Goal: Contribute content: Contribute content

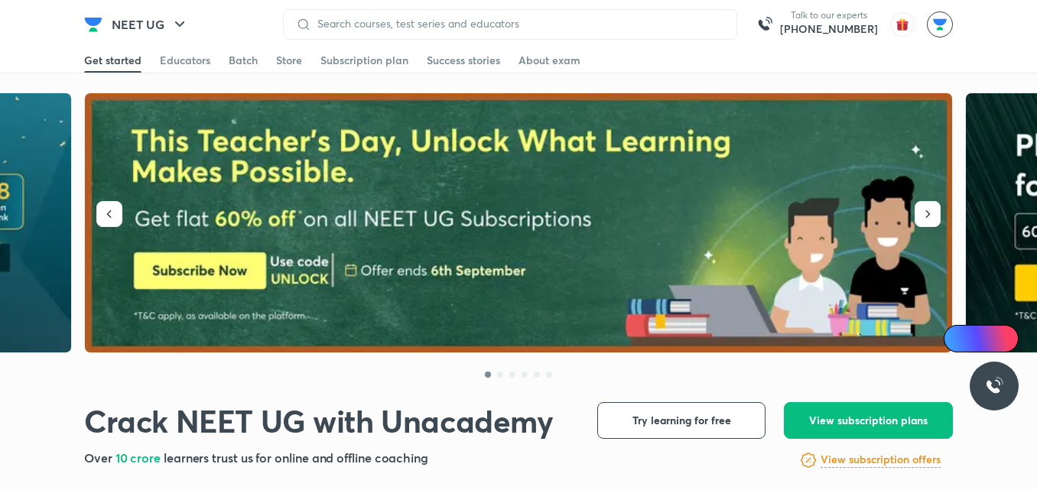
click at [942, 27] on img at bounding box center [940, 24] width 26 height 26
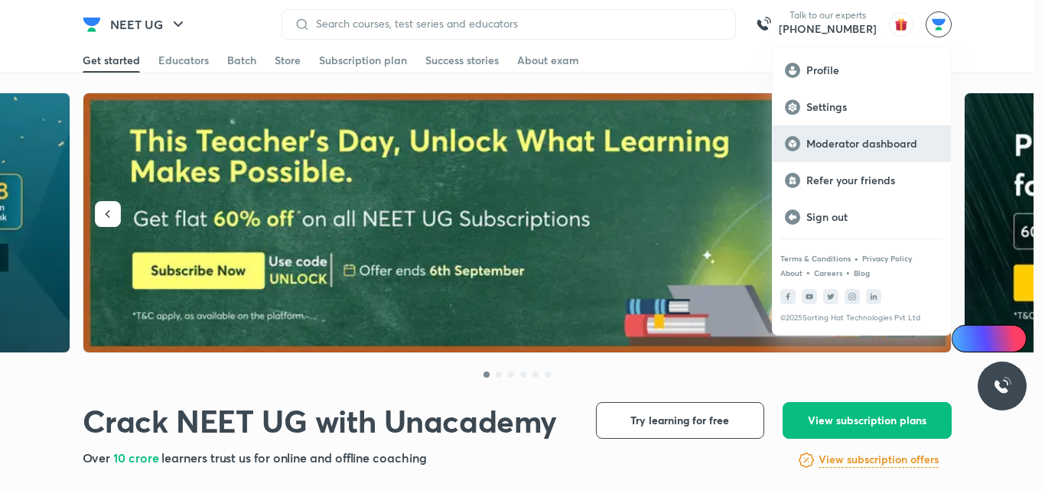
click at [867, 149] on p "Moderator dashboard" at bounding box center [872, 144] width 132 height 14
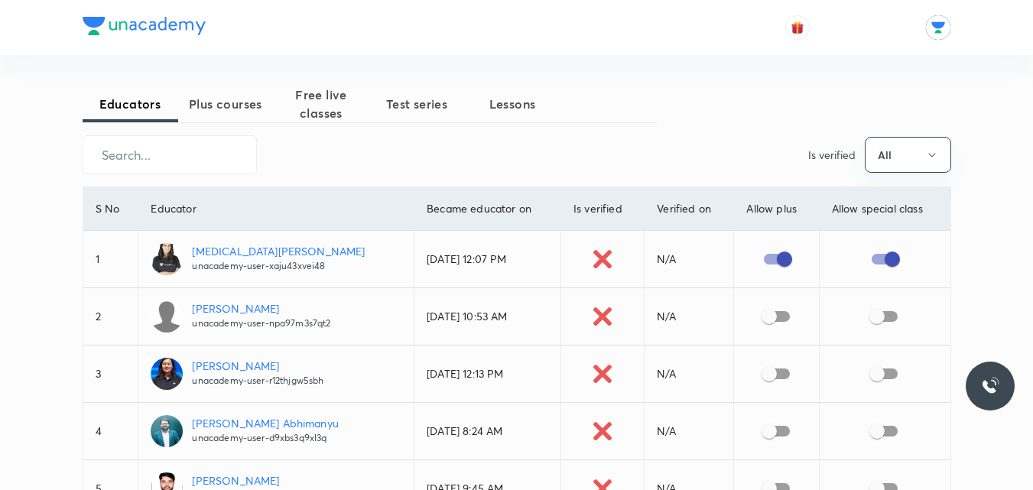
click at [204, 158] on input "text" at bounding box center [169, 154] width 173 height 39
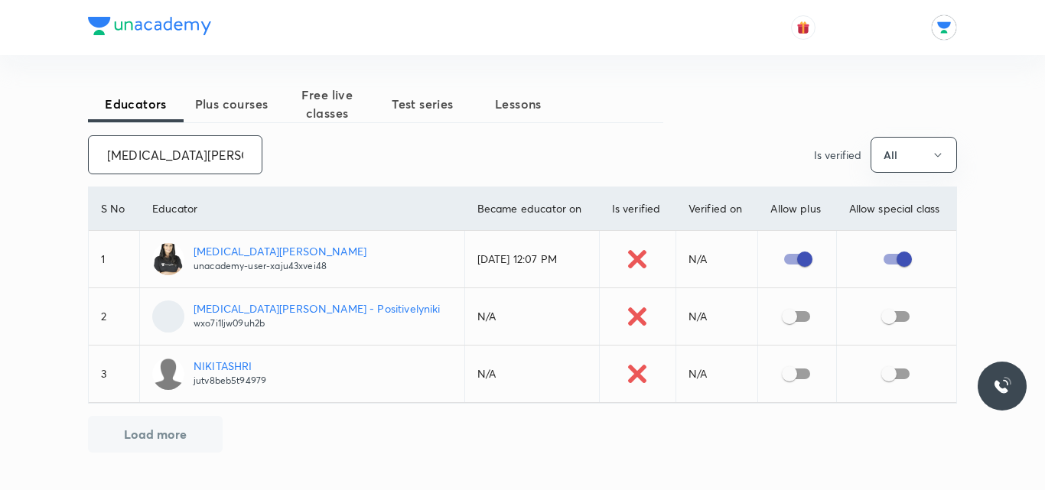
click at [247, 262] on p "unacademy-user-xaju43xvei48" at bounding box center [280, 266] width 173 height 14
click at [162, 154] on input "nikita ti" at bounding box center [175, 154] width 173 height 39
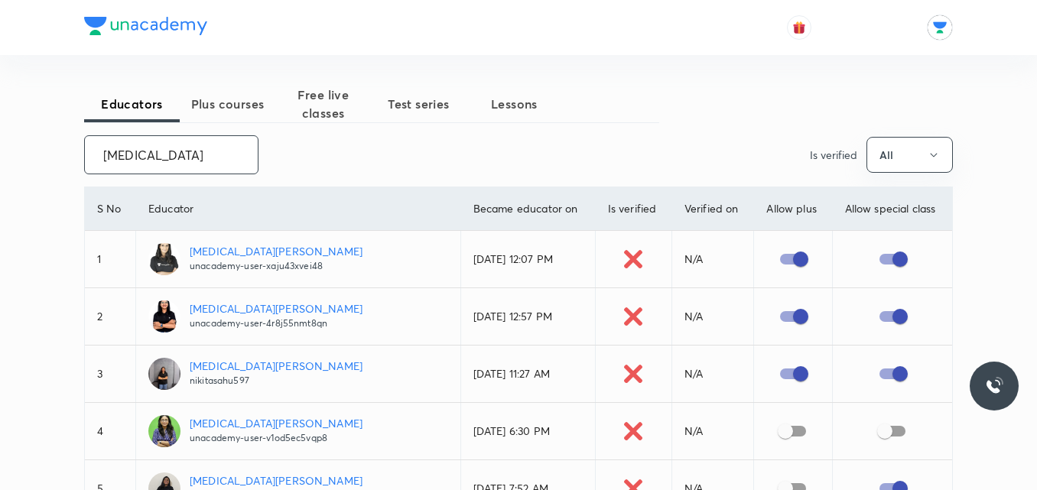
type input "nikita"
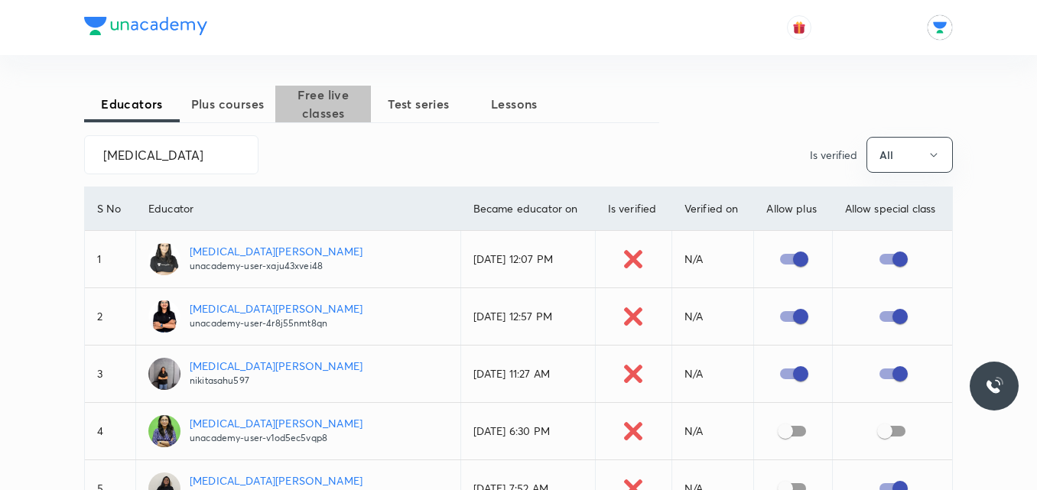
click at [326, 109] on span "Free live classes" at bounding box center [323, 104] width 96 height 37
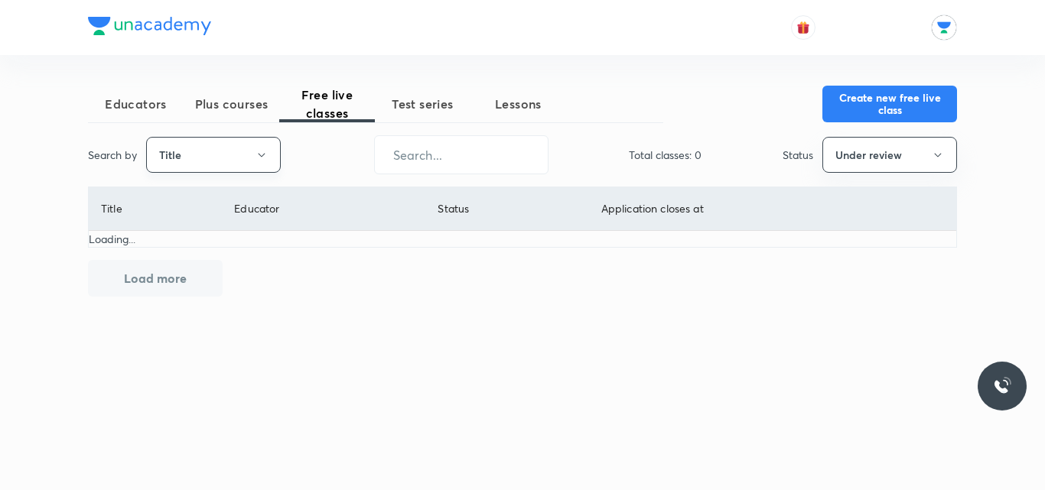
click at [260, 149] on icon "button" at bounding box center [261, 155] width 12 height 12
click at [418, 154] on div at bounding box center [522, 245] width 1045 height 490
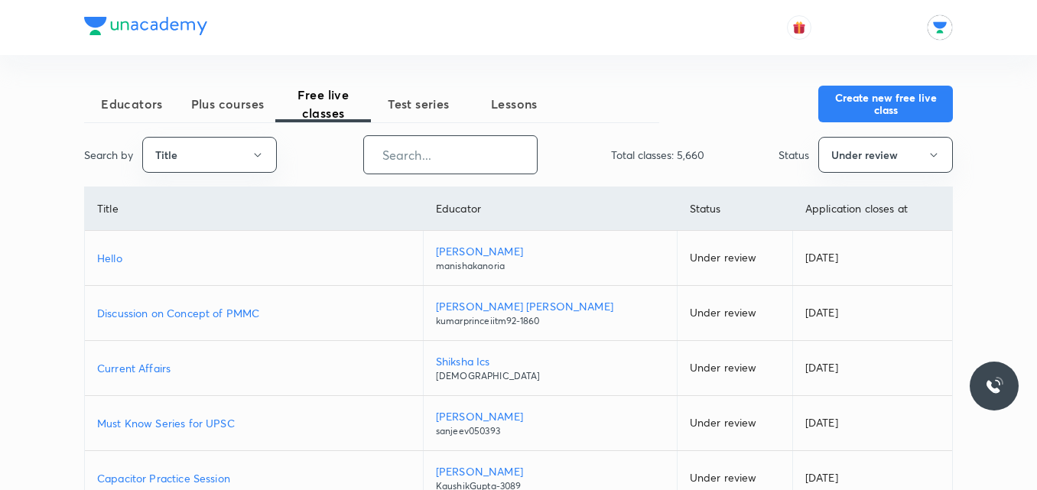
click at [417, 156] on input "text" at bounding box center [450, 154] width 173 height 39
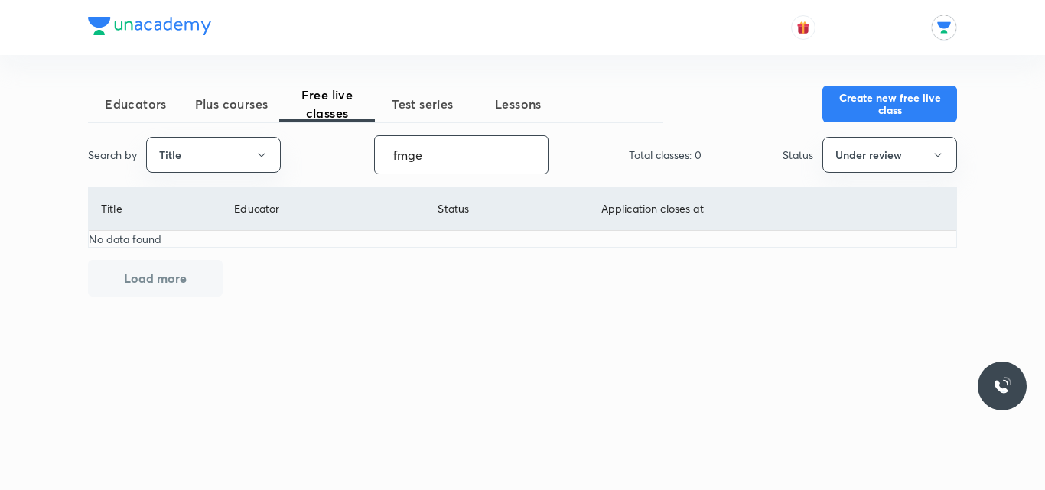
type input "fmge"
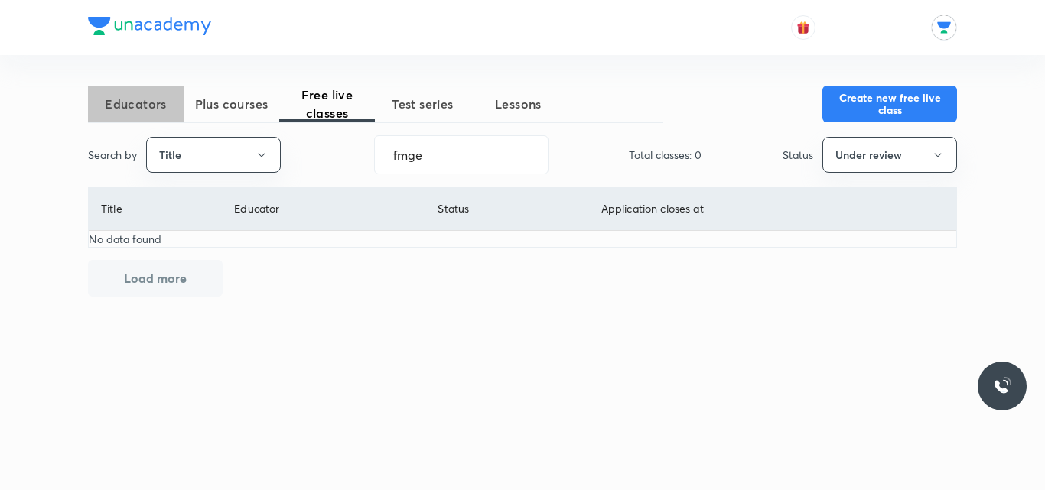
click at [153, 100] on span "Educators" at bounding box center [136, 104] width 96 height 18
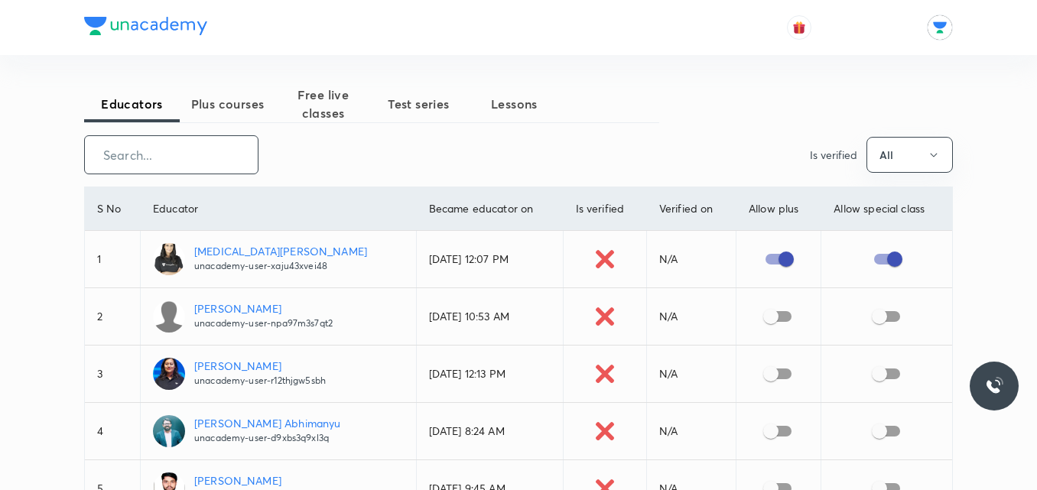
click at [151, 165] on input "text" at bounding box center [171, 154] width 173 height 39
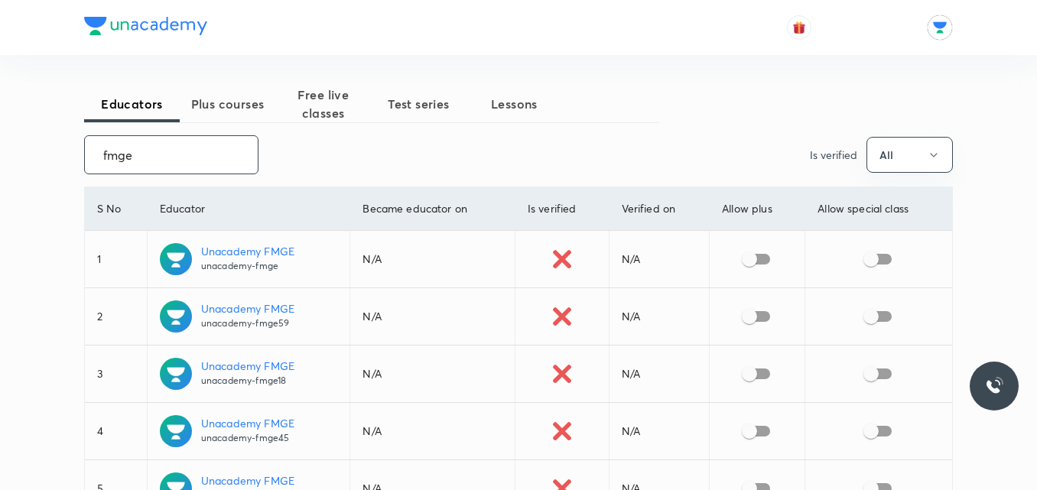
type input "fmge"
click at [254, 252] on p "Unacademy FMGE" at bounding box center [247, 251] width 93 height 16
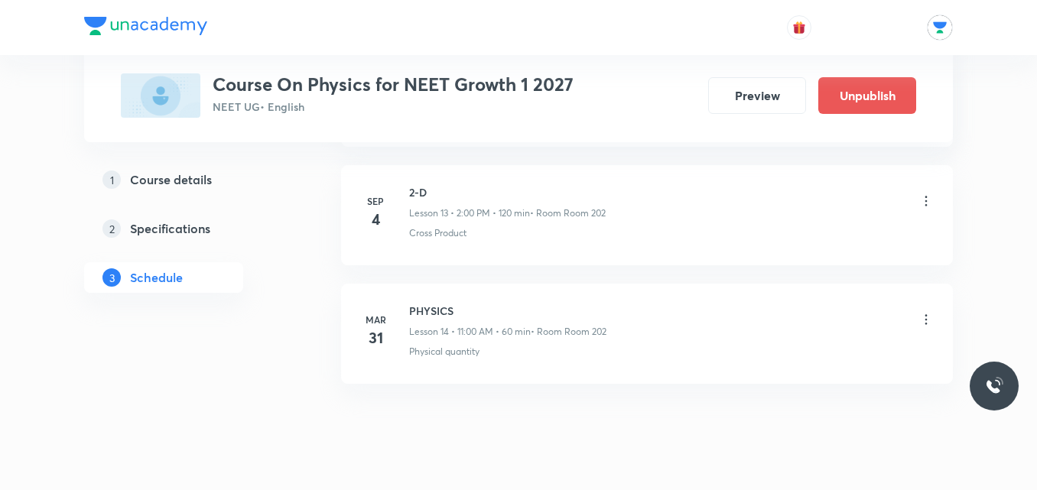
click at [410, 191] on h6 "2-D" at bounding box center [507, 192] width 197 height 16
drag, startPoint x: 425, startPoint y: 191, endPoint x: 404, endPoint y: 191, distance: 21.4
click at [404, 191] on div "Sep 4 2-D Lesson 13 • 2:00 PM • 120 min • Room Room 202 Cross Product" at bounding box center [647, 212] width 574 height 56
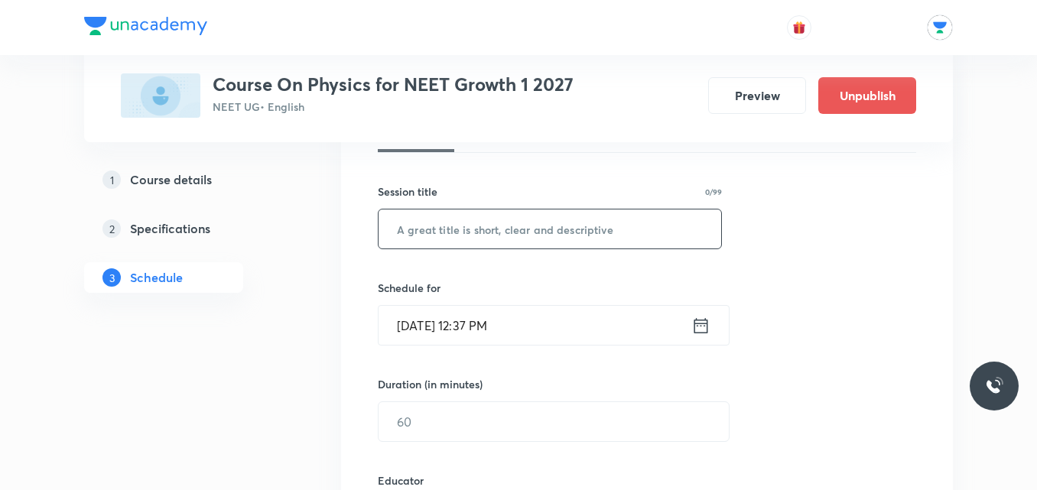
scroll to position [251, 0]
click at [475, 230] on input "text" at bounding box center [550, 228] width 343 height 39
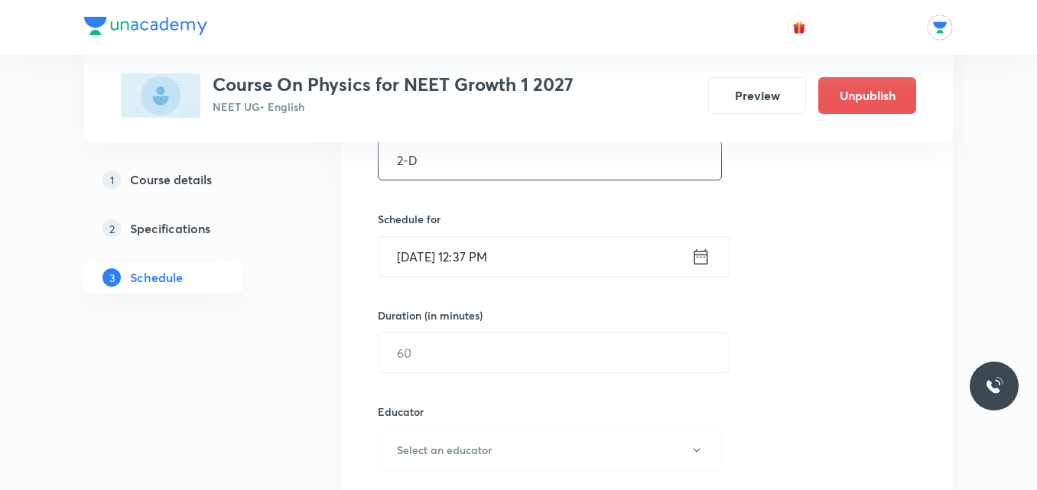
scroll to position [350, 0]
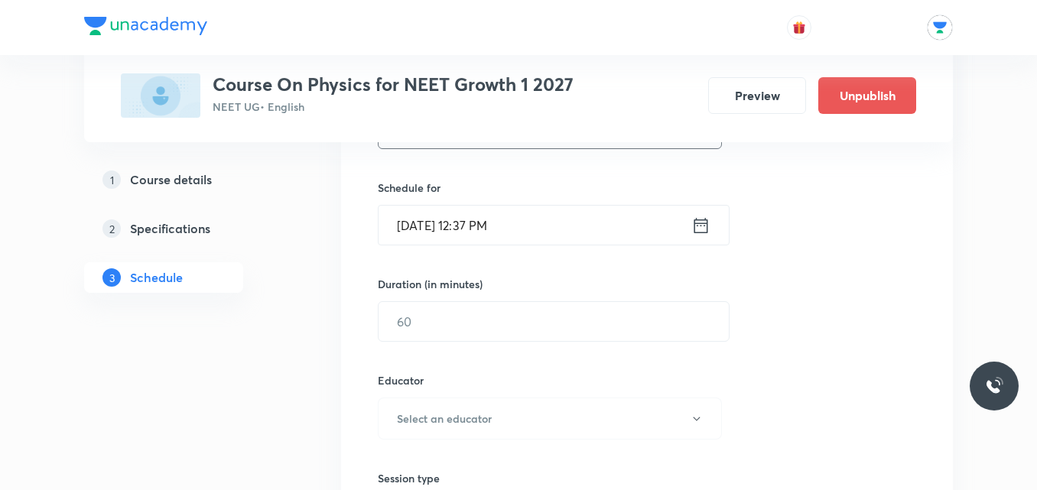
type input "2-D"
click at [702, 230] on icon at bounding box center [700, 225] width 19 height 21
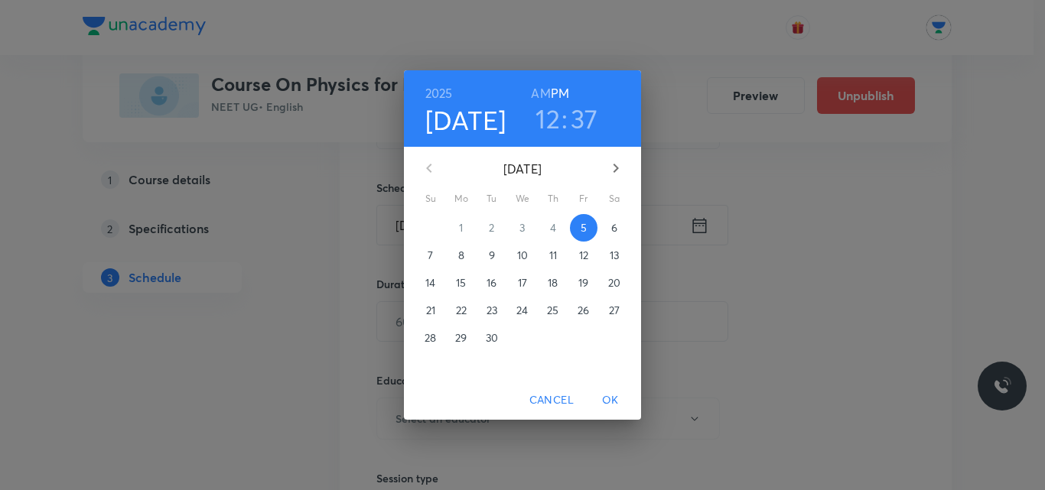
click at [584, 118] on h3 "37" at bounding box center [585, 118] width 28 height 32
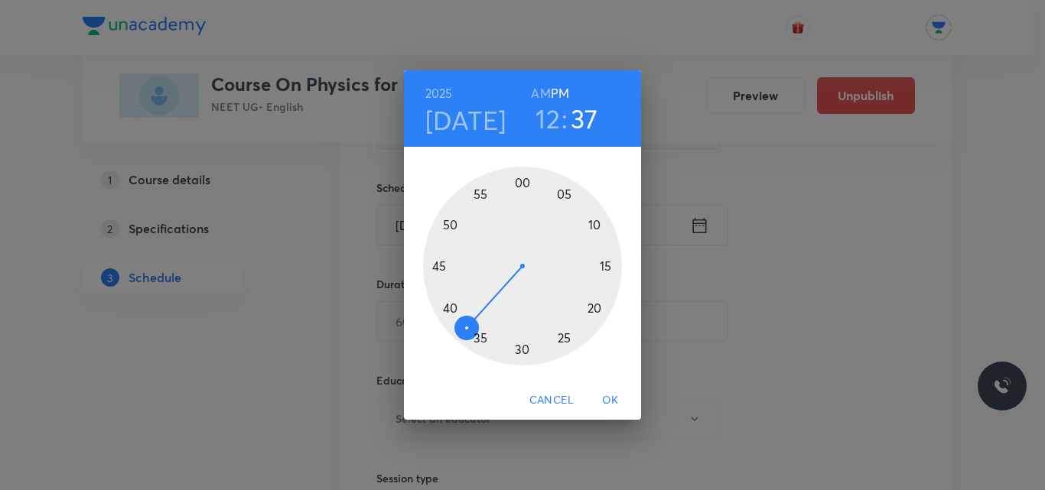
click at [448, 309] on div at bounding box center [522, 266] width 199 height 199
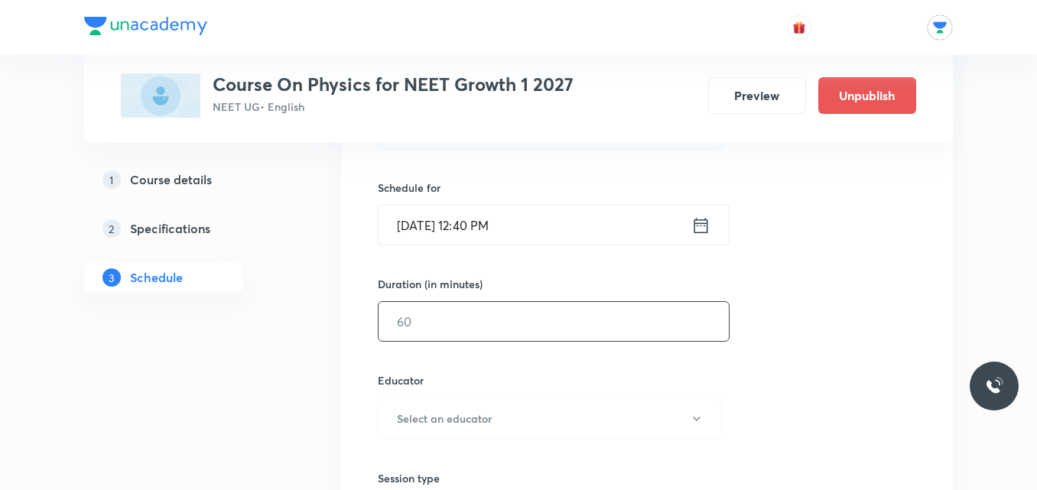
click at [444, 317] on input "text" at bounding box center [554, 321] width 350 height 39
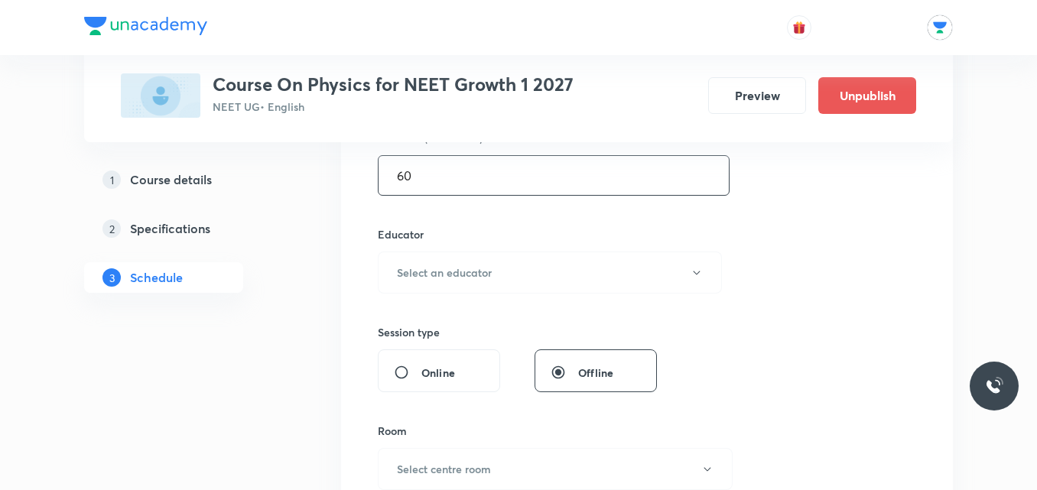
scroll to position [503, 0]
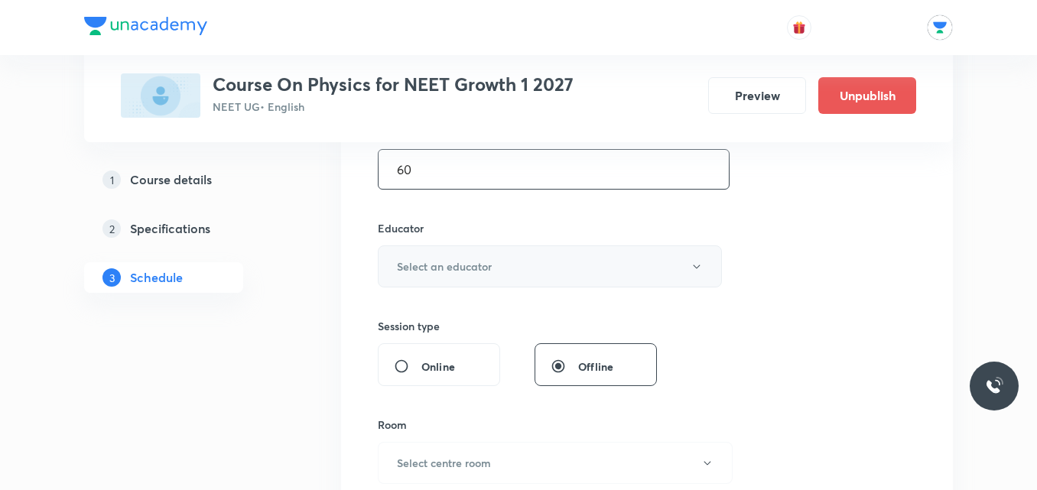
type input "60"
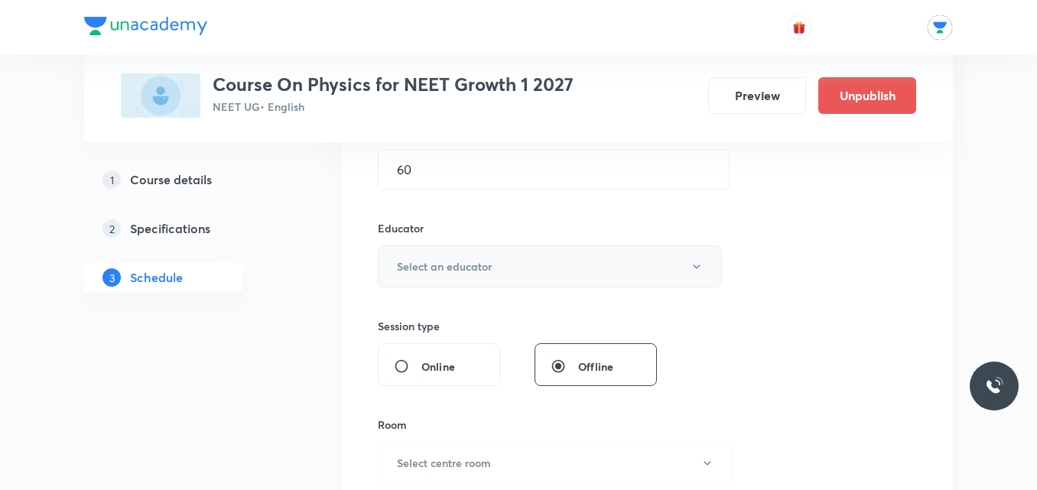
click at [548, 259] on button "Select an educator" at bounding box center [550, 267] width 344 height 42
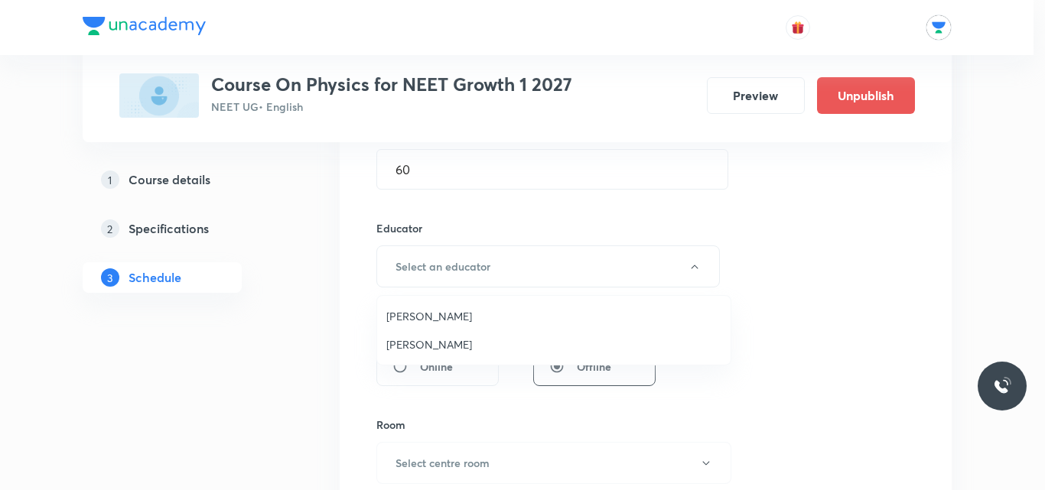
click at [431, 345] on span "Rajan Naman" at bounding box center [553, 345] width 335 height 16
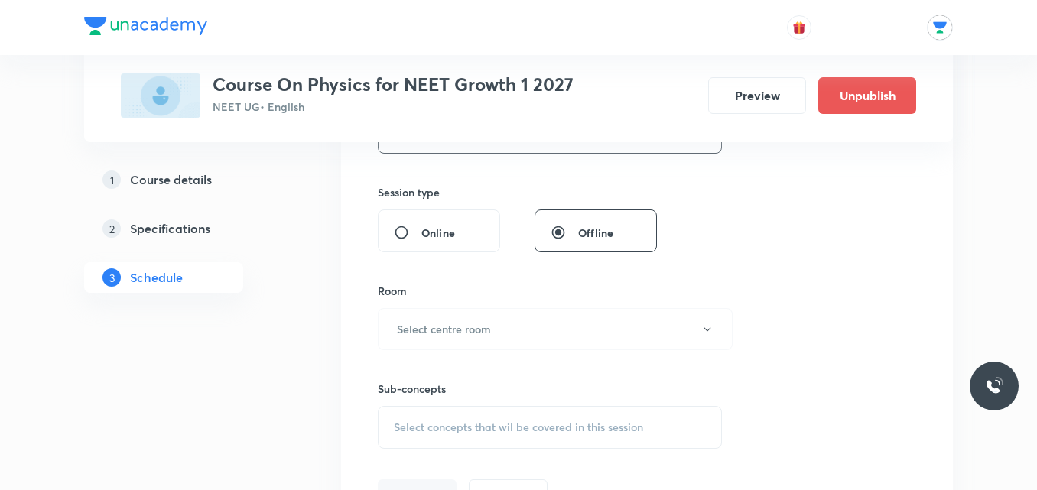
scroll to position [652, 0]
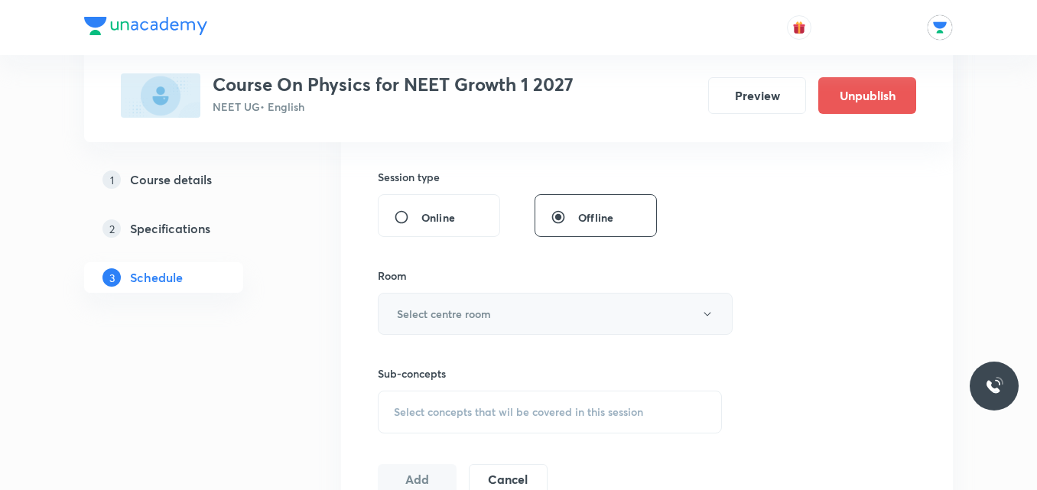
click at [665, 305] on button "Select centre room" at bounding box center [555, 314] width 355 height 42
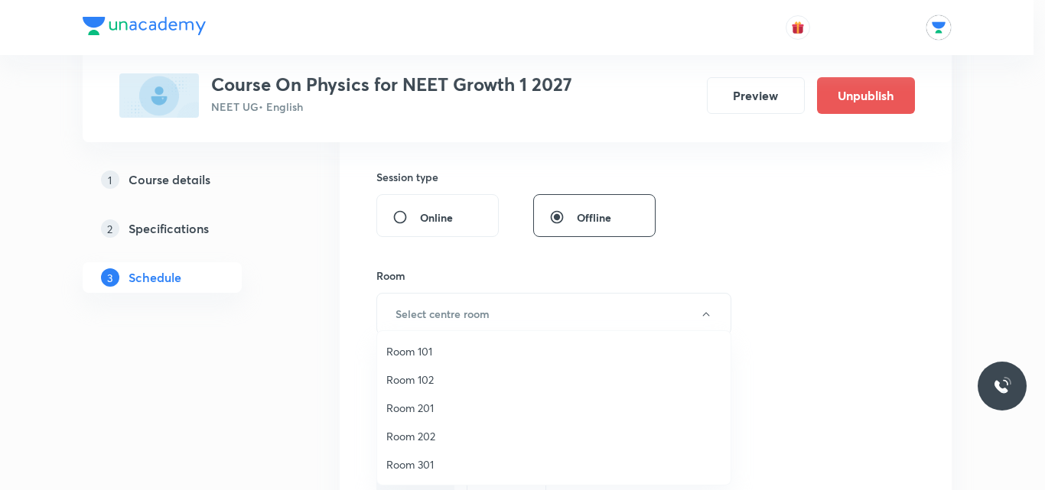
click at [412, 435] on span "Room 202" at bounding box center [553, 436] width 335 height 16
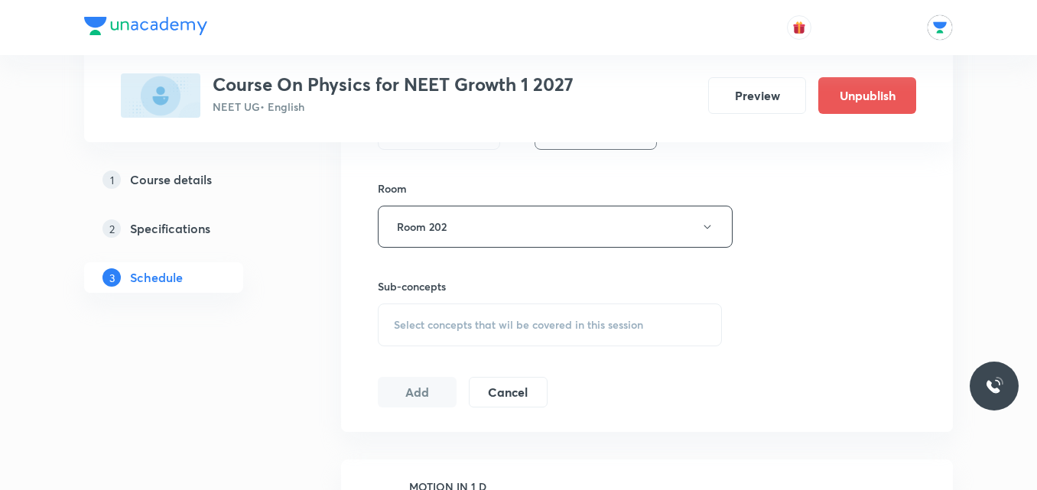
scroll to position [766, 0]
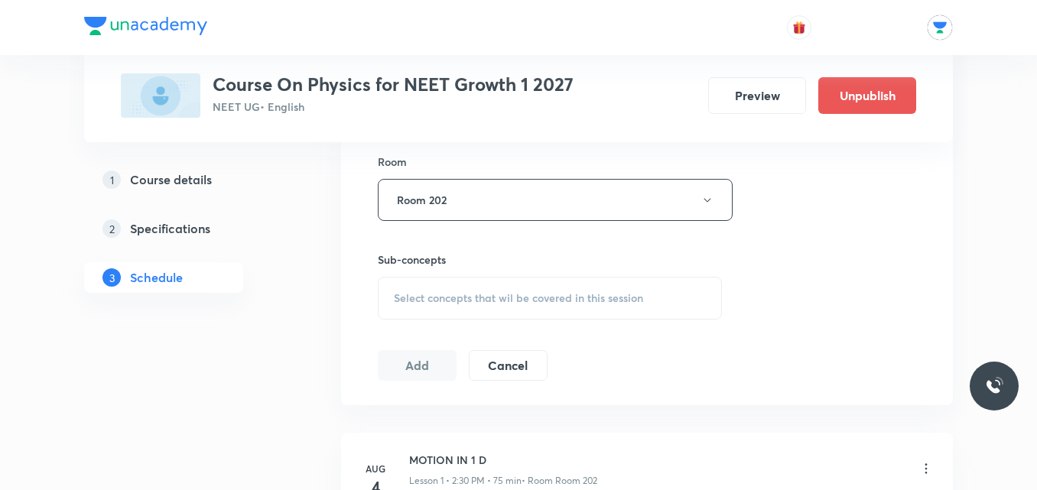
click at [607, 278] on div "Select concepts that wil be covered in this session" at bounding box center [550, 298] width 344 height 43
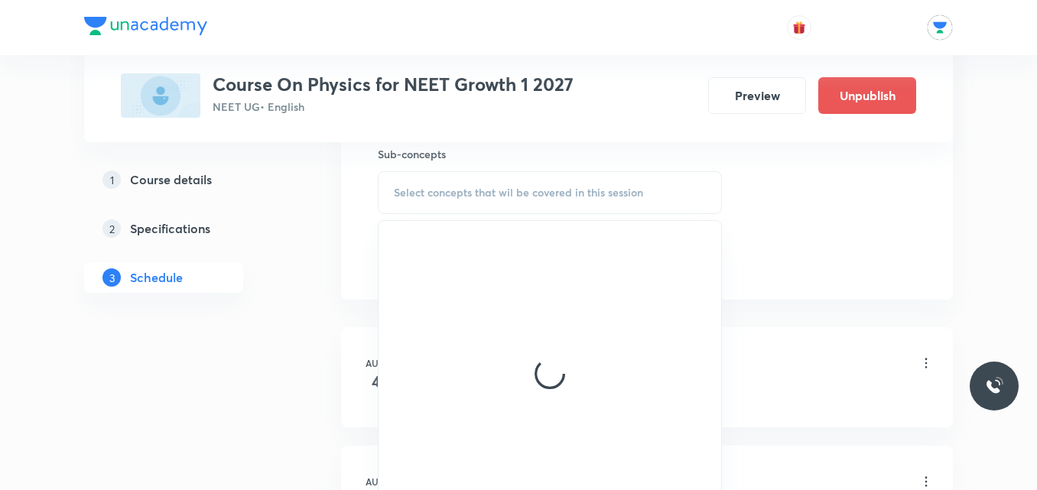
scroll to position [872, 0]
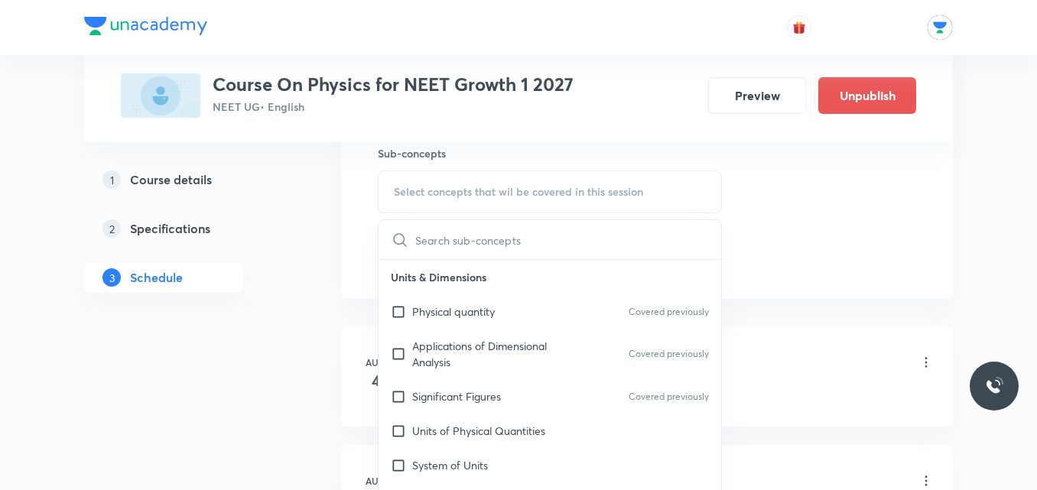
click at [497, 356] on p "Applications of Dimensional Analysis" at bounding box center [489, 354] width 155 height 32
checkbox input "true"
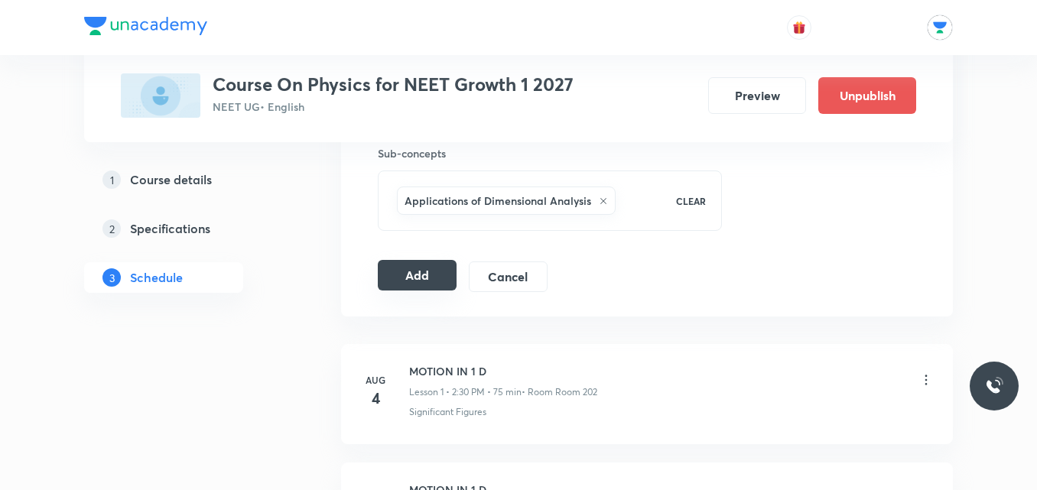
click at [417, 275] on button "Add" at bounding box center [417, 275] width 79 height 31
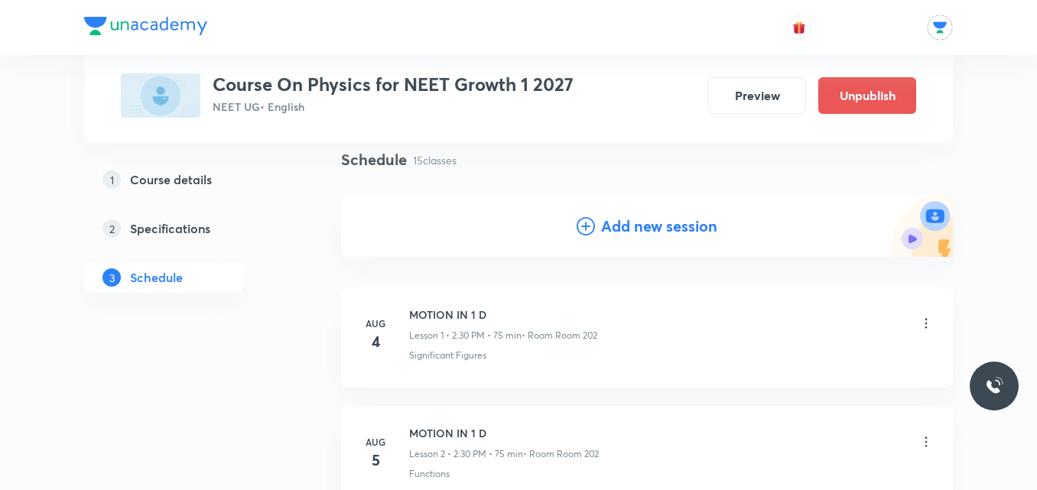
scroll to position [0, 0]
